Goal: Task Accomplishment & Management: Manage account settings

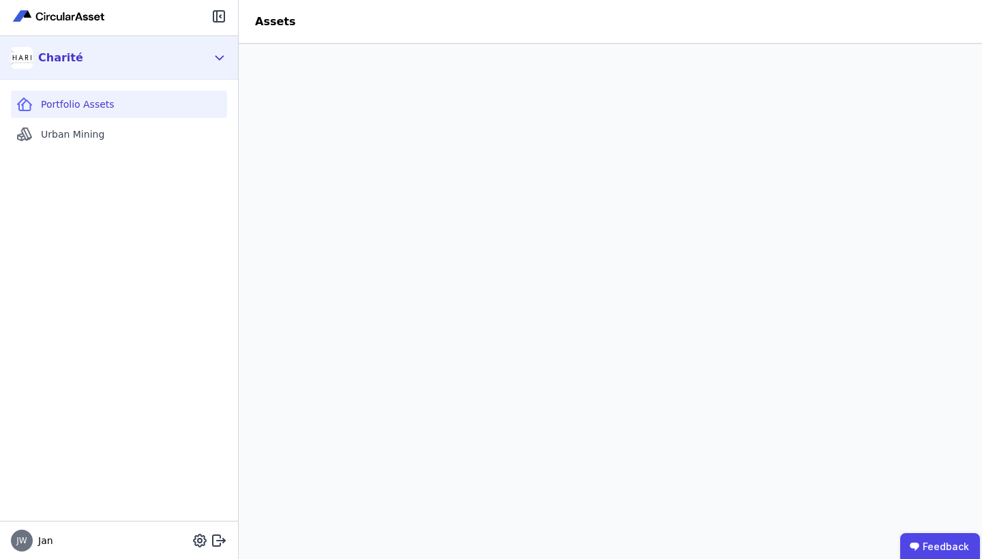
click at [216, 67] on div "Charité" at bounding box center [119, 58] width 238 height 44
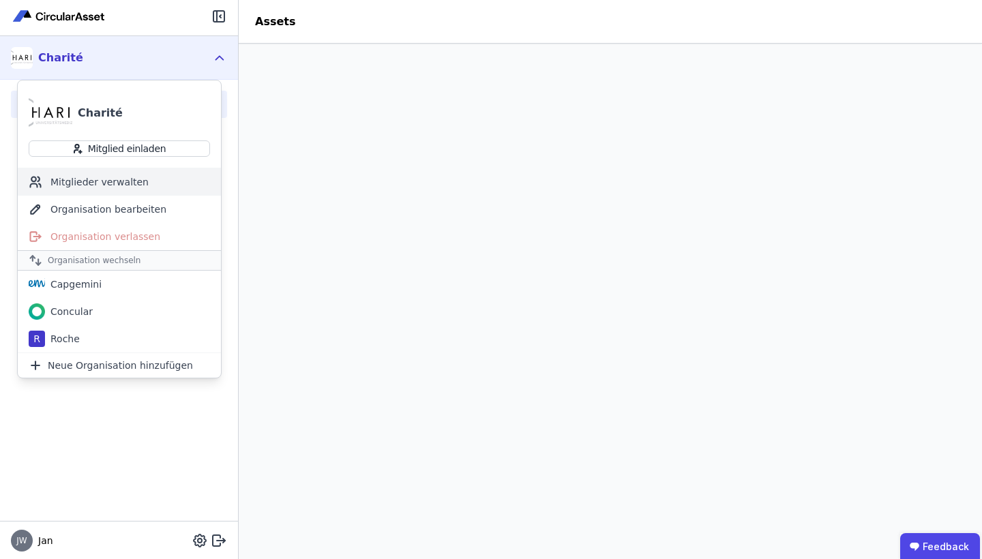
click at [132, 187] on div "Mitglieder verwalten" at bounding box center [119, 181] width 203 height 27
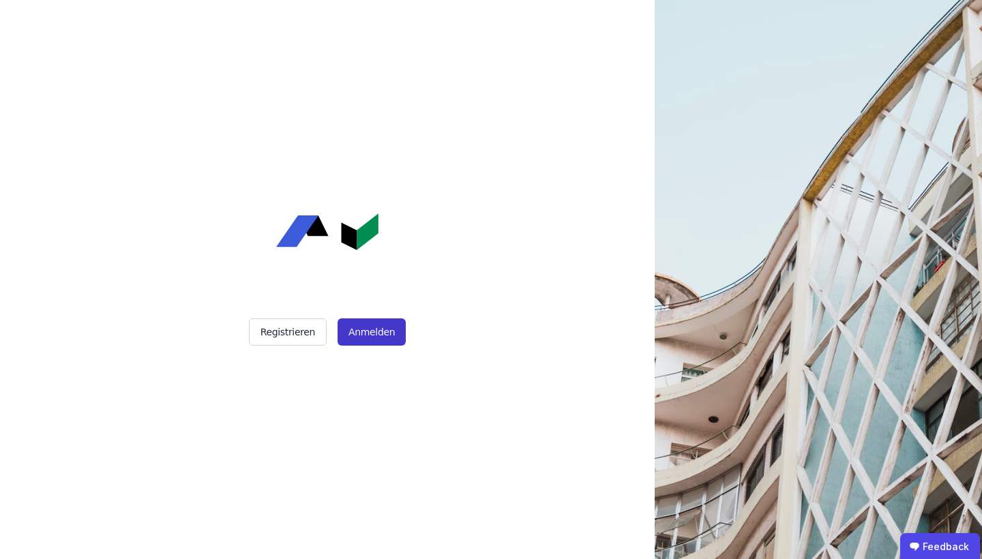
click at [368, 336] on button "Anmelden" at bounding box center [372, 332] width 68 height 27
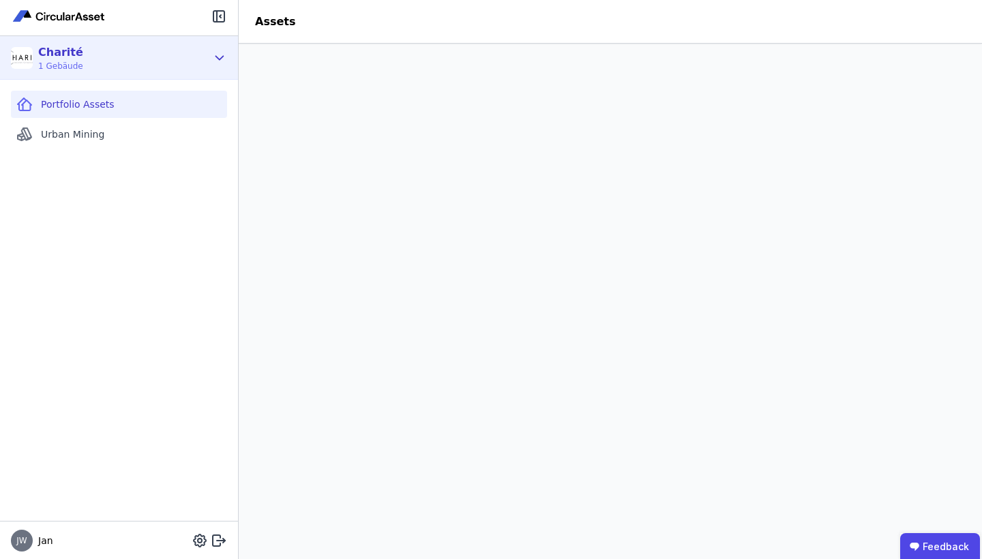
click at [159, 60] on div "Charité 1 Gebäude" at bounding box center [109, 57] width 196 height 27
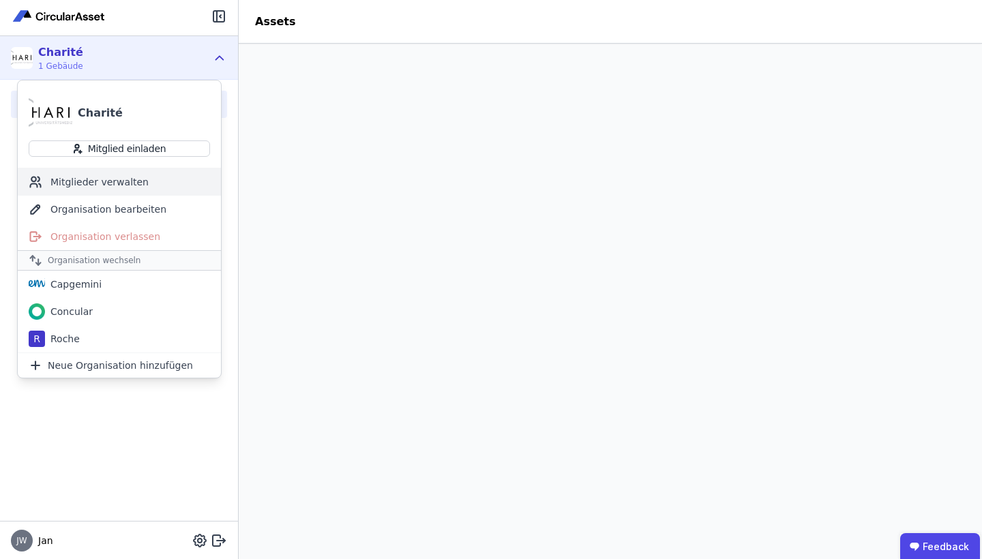
click at [115, 190] on div "Mitglieder verwalten" at bounding box center [119, 181] width 203 height 27
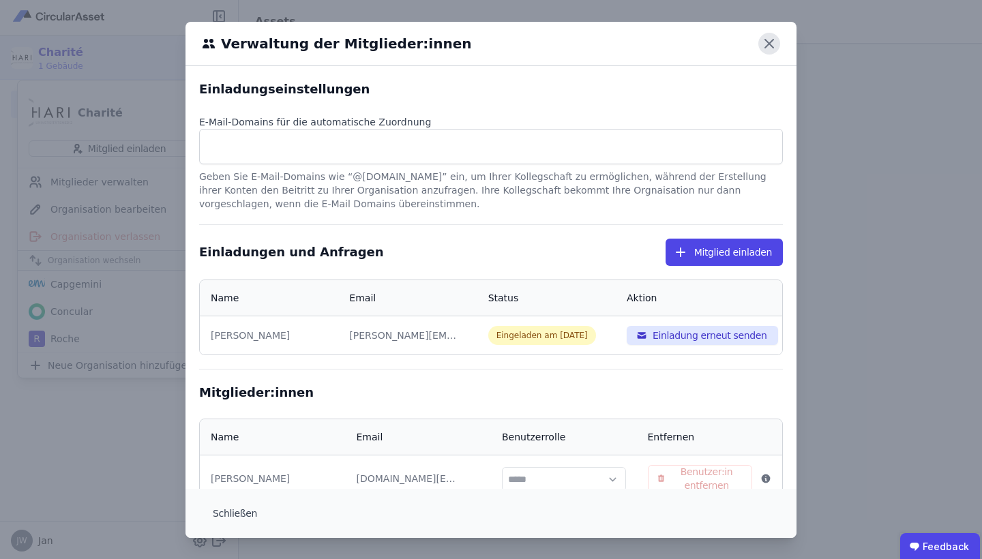
click at [776, 45] on icon at bounding box center [769, 44] width 22 height 22
